Goal: Information Seeking & Learning: Learn about a topic

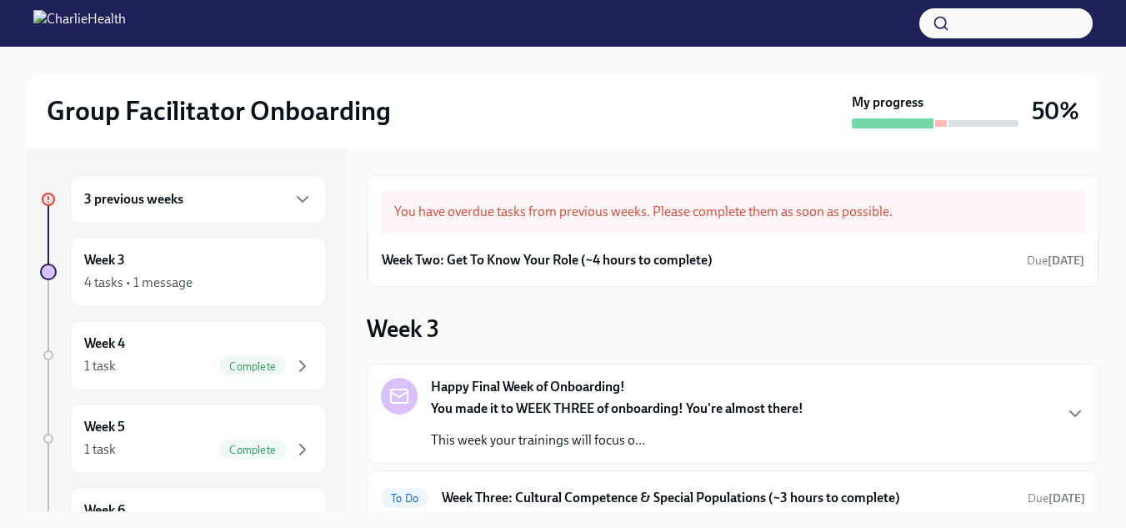
click at [170, 195] on h6 "3 previous weeks" at bounding box center [133, 199] width 99 height 18
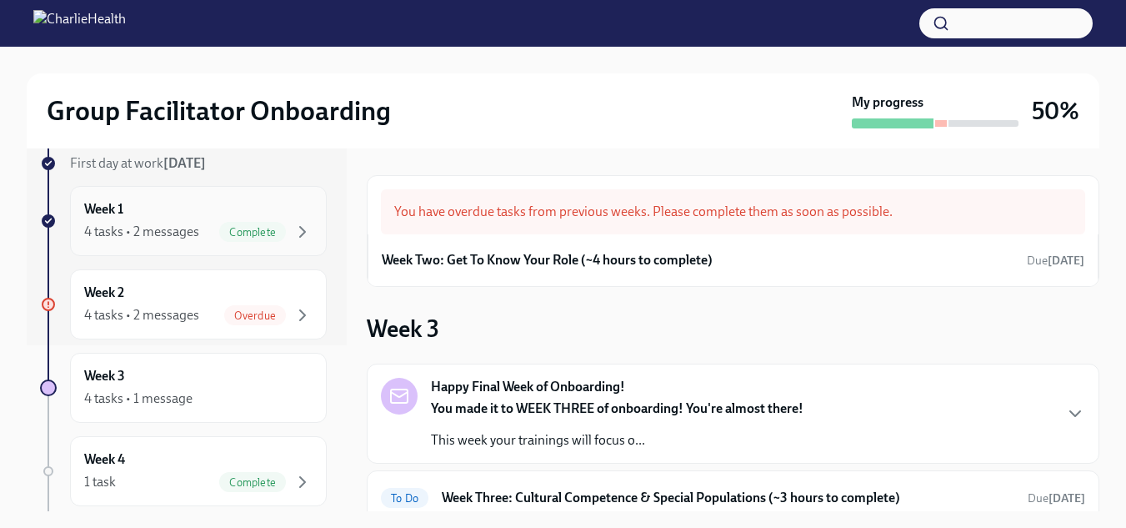
scroll to position [167, 0]
click at [164, 291] on div "Week 2 4 tasks • 2 messages Overdue" at bounding box center [198, 304] width 228 height 42
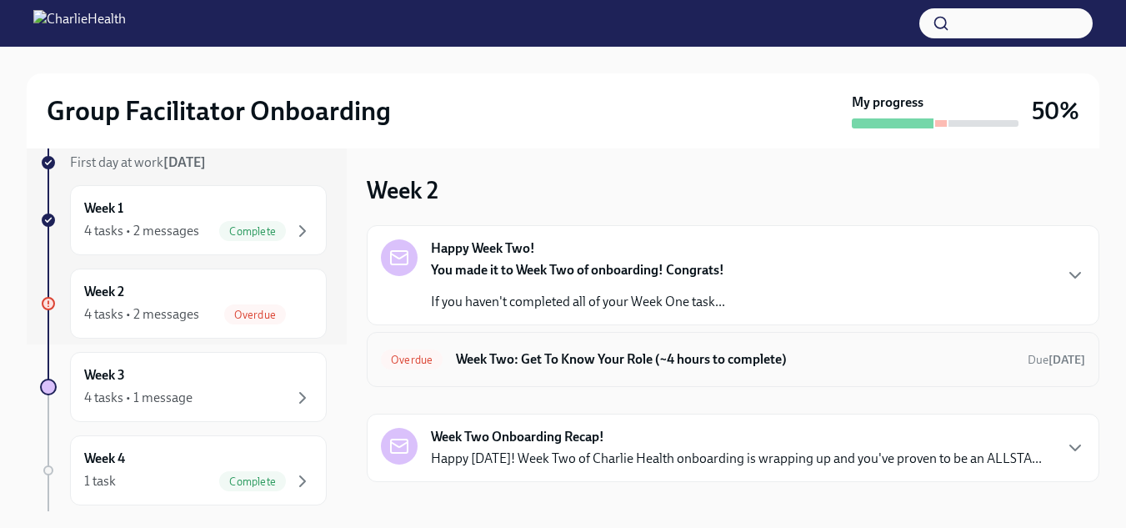
click at [562, 363] on h6 "Week Two: Get To Know Your Role (~4 hours to complete)" at bounding box center [735, 359] width 558 height 18
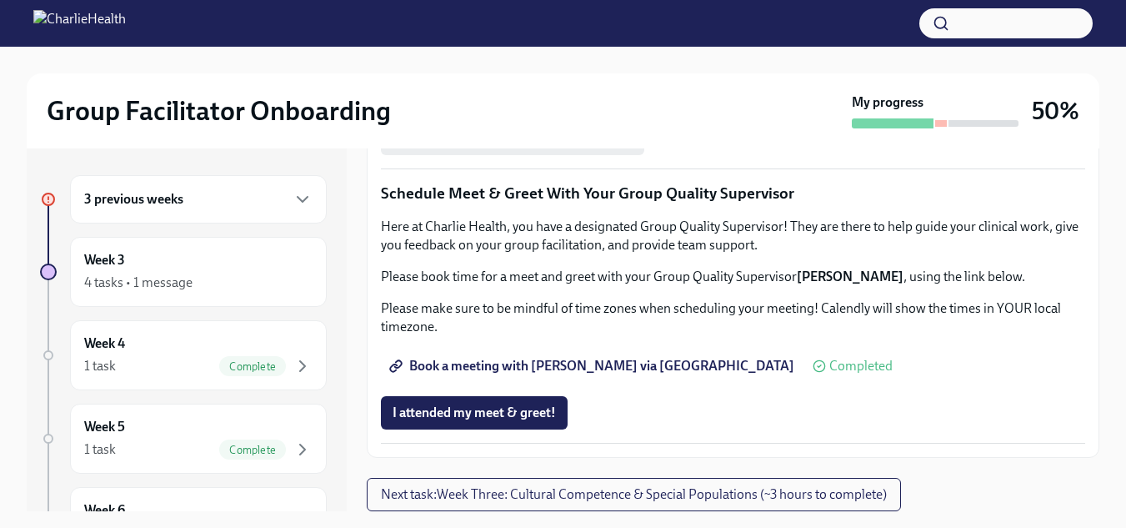
scroll to position [1693, 0]
click at [124, 283] on div "4 tasks • 1 message" at bounding box center [138, 282] width 108 height 18
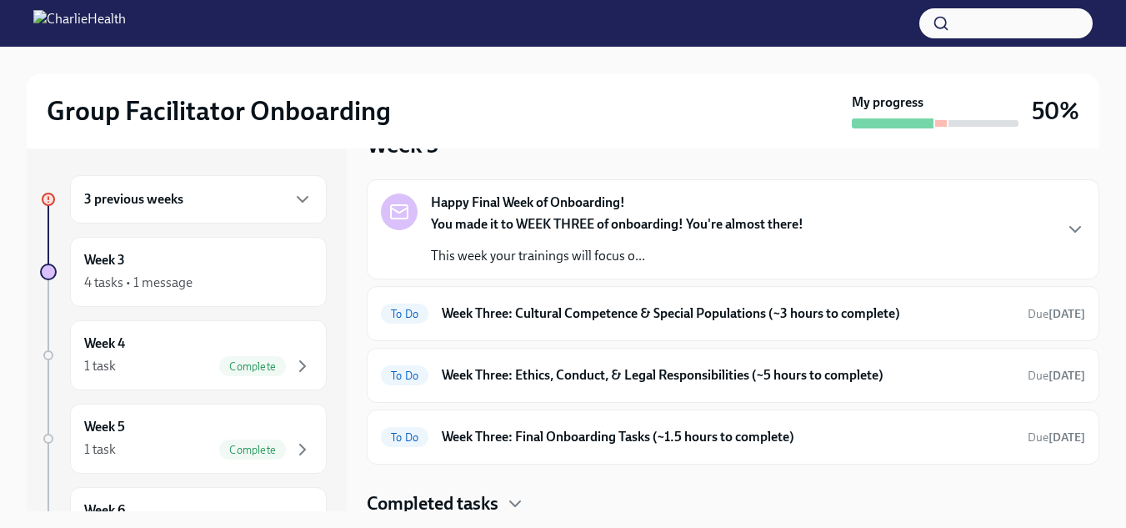
scroll to position [189, 0]
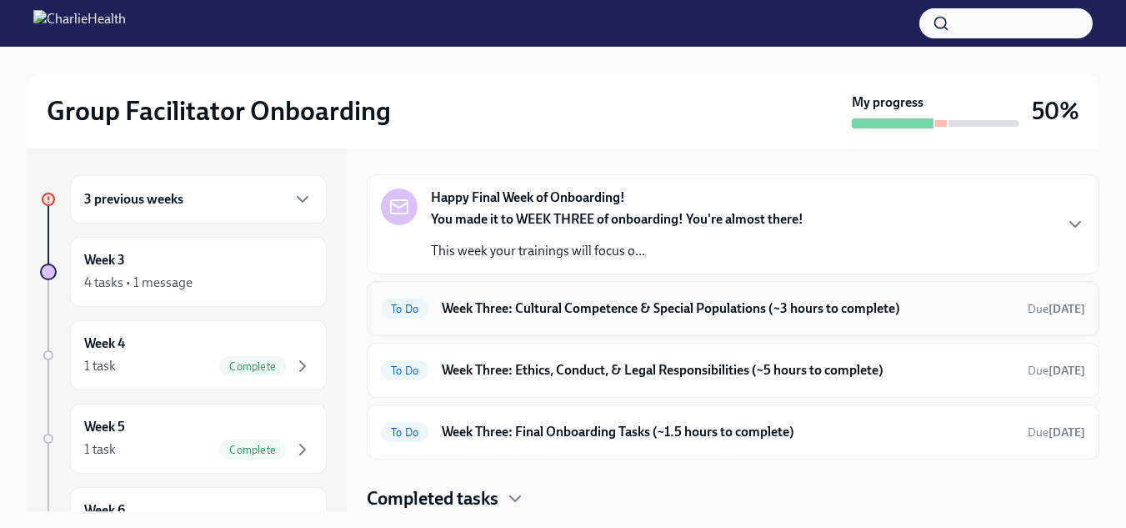
click at [608, 309] on h6 "Week Three: Cultural Competence & Special Populations (~3 hours to complete)" at bounding box center [728, 308] width 573 height 18
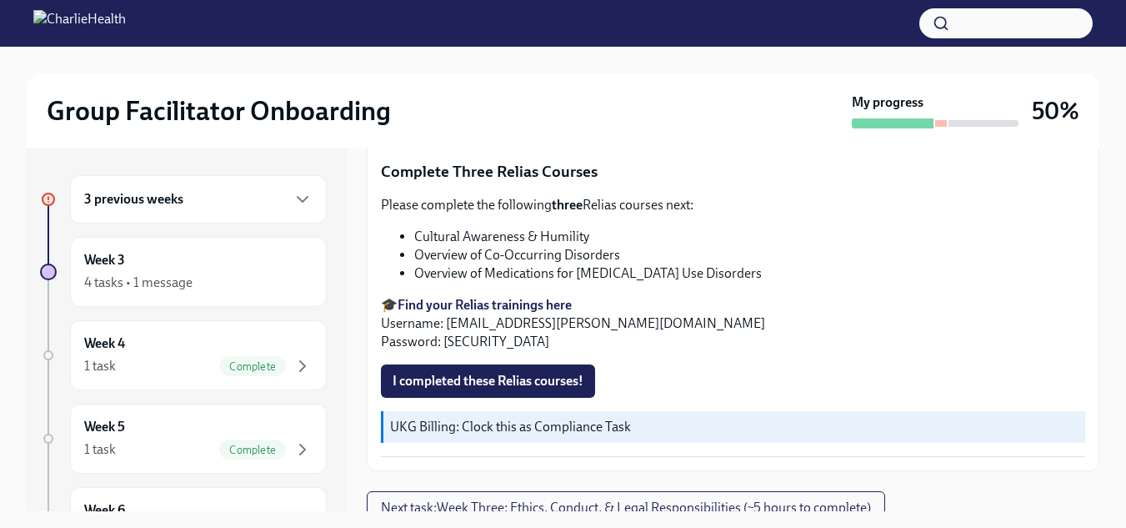
scroll to position [1437, 0]
